Goal: Information Seeking & Learning: Learn about a topic

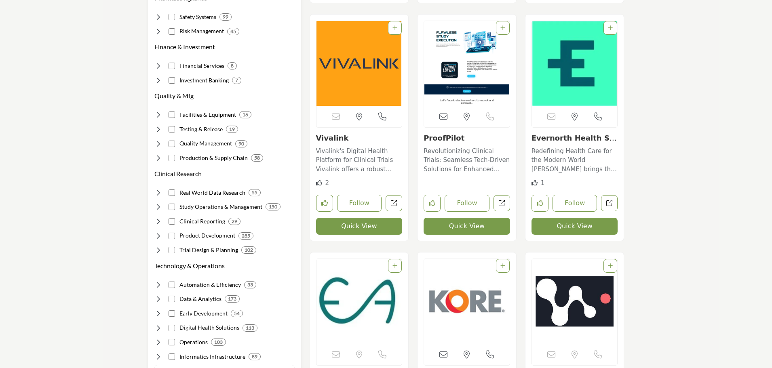
scroll to position [404, 0]
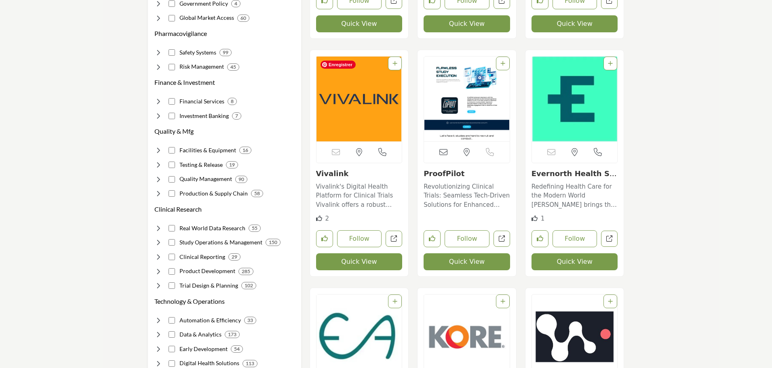
click at [353, 110] on img "Open Listing in new tab" at bounding box center [360, 99] width 86 height 85
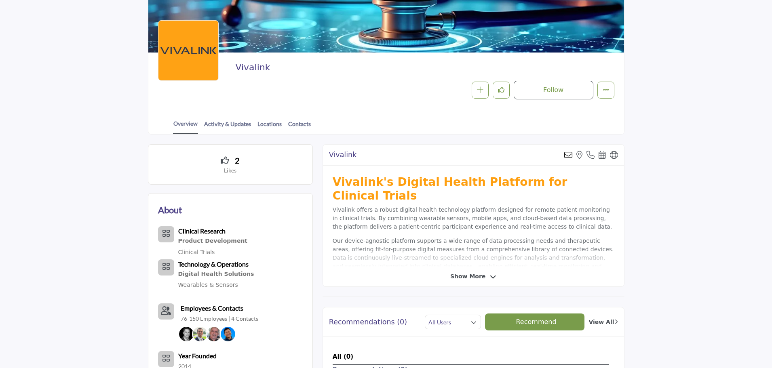
scroll to position [81, 0]
